Goal: Information Seeking & Learning: Learn about a topic

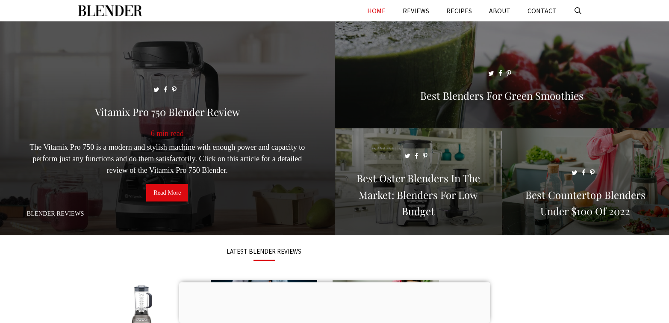
click at [158, 197] on link "Read More" at bounding box center [167, 193] width 42 height 18
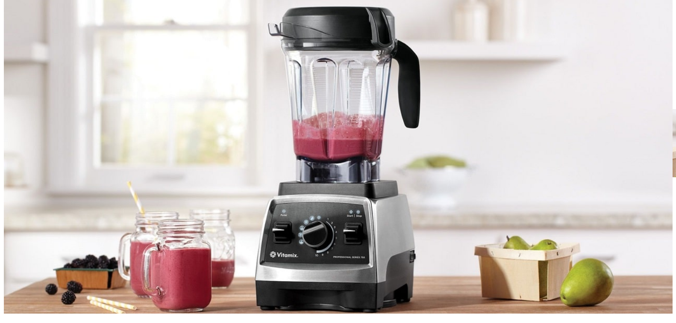
scroll to position [85, 0]
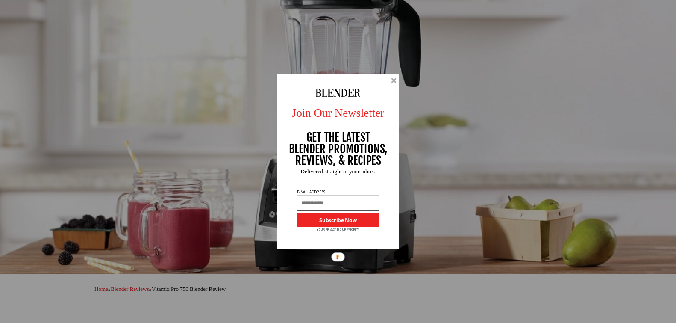
click at [303, 202] on input "text" at bounding box center [338, 202] width 83 height 16
drag, startPoint x: 303, startPoint y: 197, endPoint x: 262, endPoint y: 202, distance: 41.8
